Goal: Task Accomplishment & Management: Manage account settings

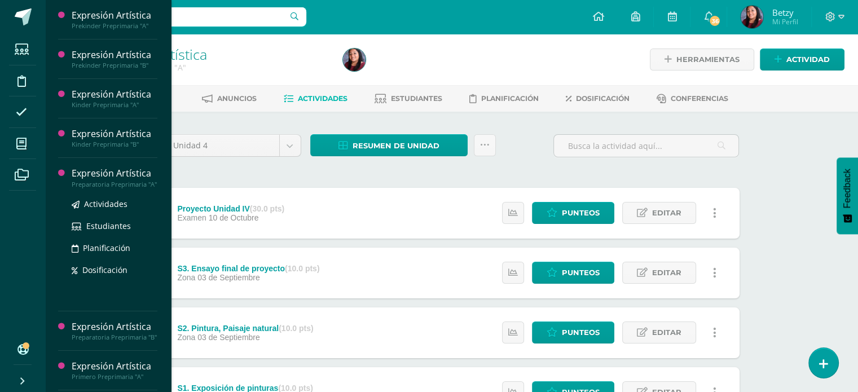
click at [90, 170] on div "Expresión Artística" at bounding box center [115, 173] width 86 height 13
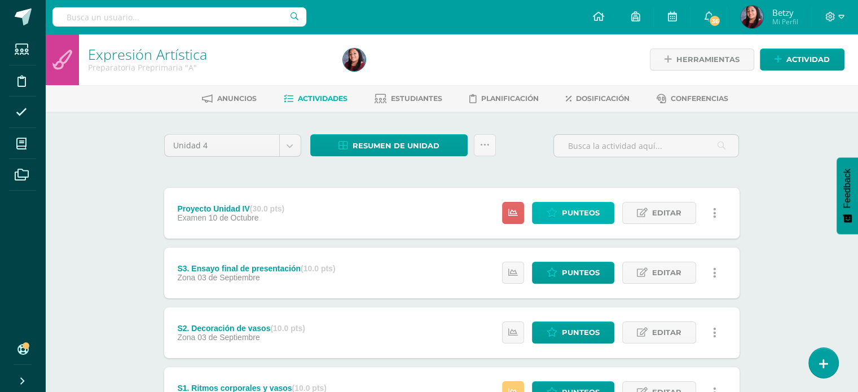
click at [576, 211] on span "Punteos" at bounding box center [581, 212] width 38 height 21
